Goal: Transaction & Acquisition: Purchase product/service

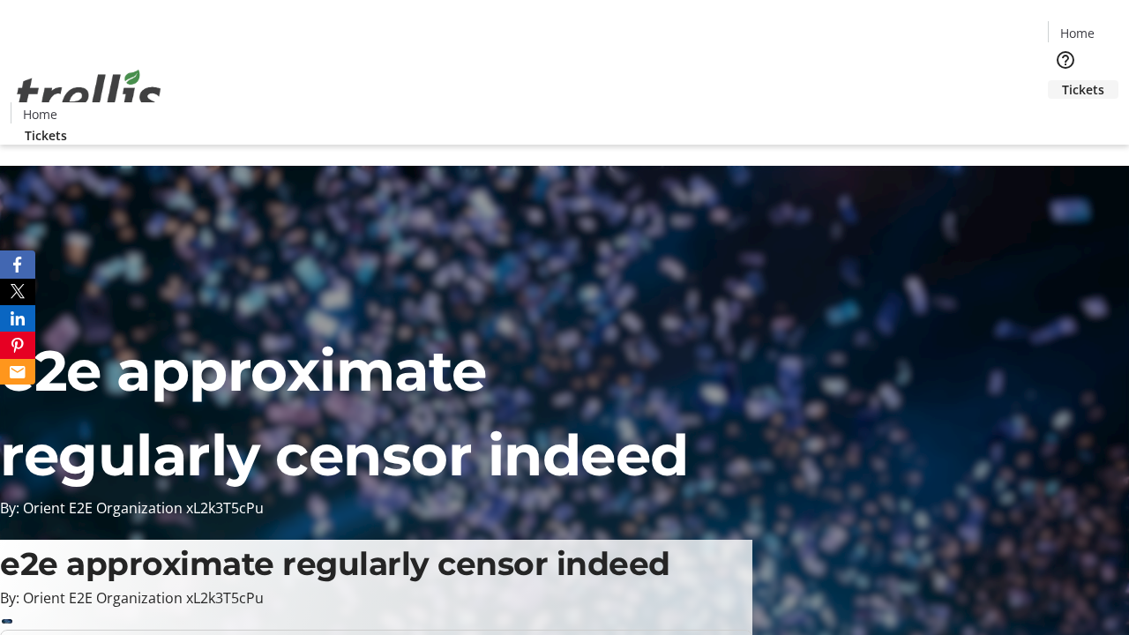
click at [1062, 80] on span "Tickets" at bounding box center [1083, 89] width 42 height 19
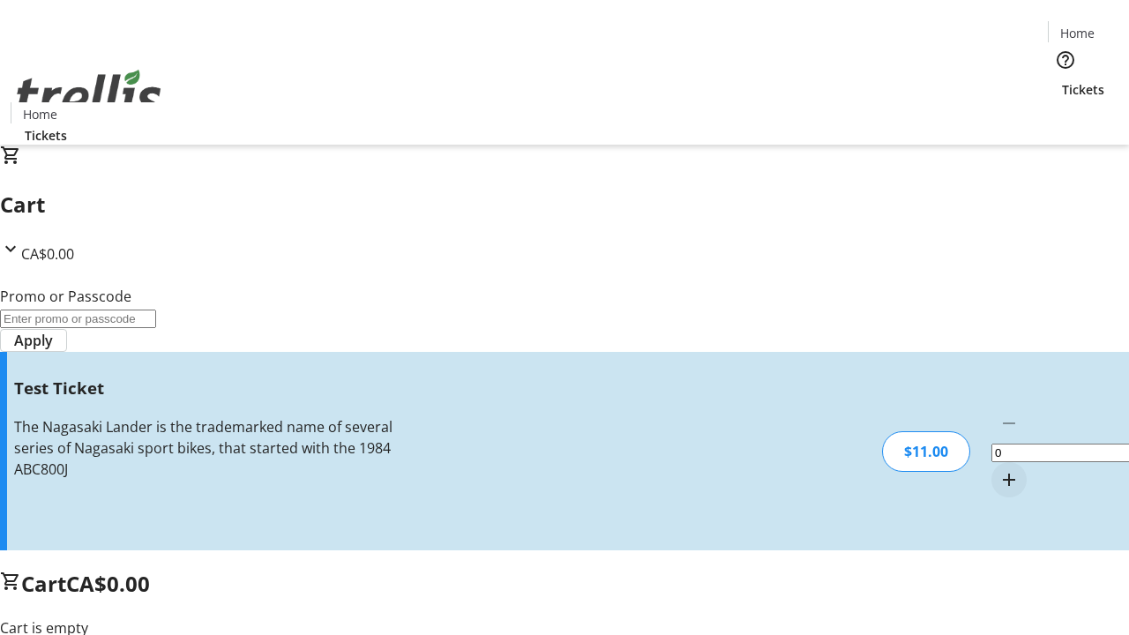
click at [998, 469] on mat-icon "Increment by one" at bounding box center [1008, 479] width 21 height 21
type input "1"
type input "UNLOCK"
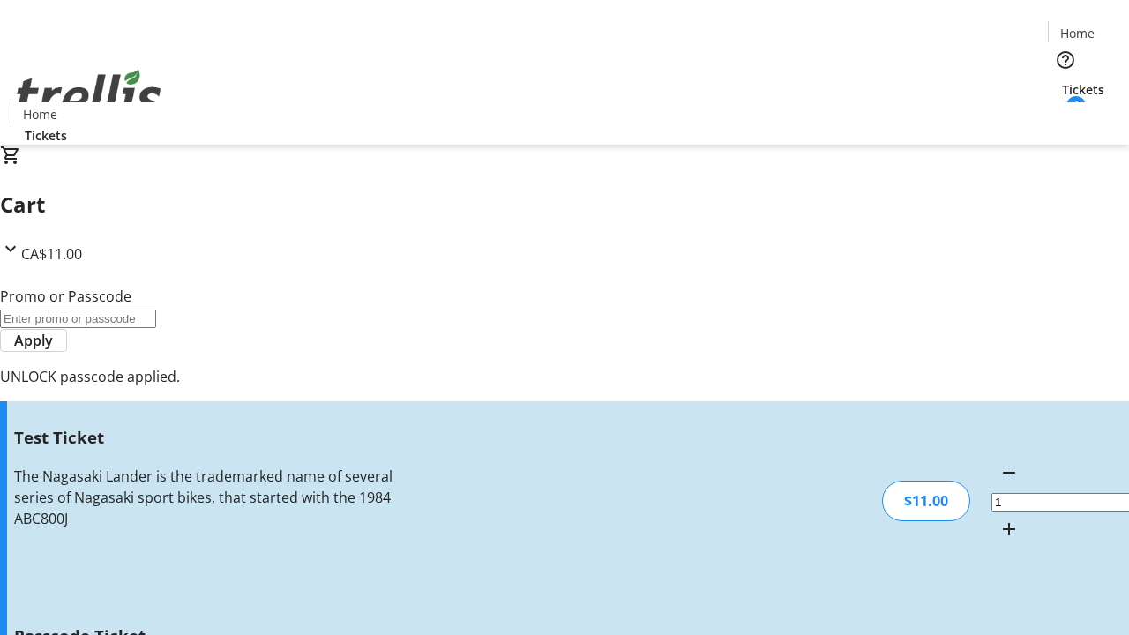
type input "5"
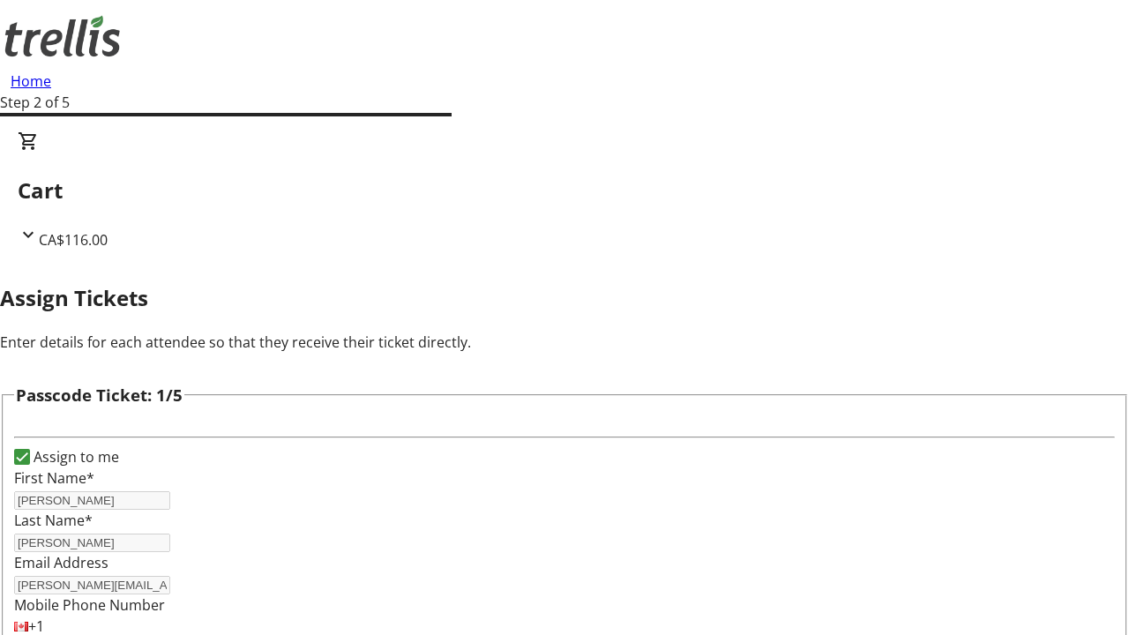
type input "Elmo"
type input "Torp"
